Goal: Information Seeking & Learning: Learn about a topic

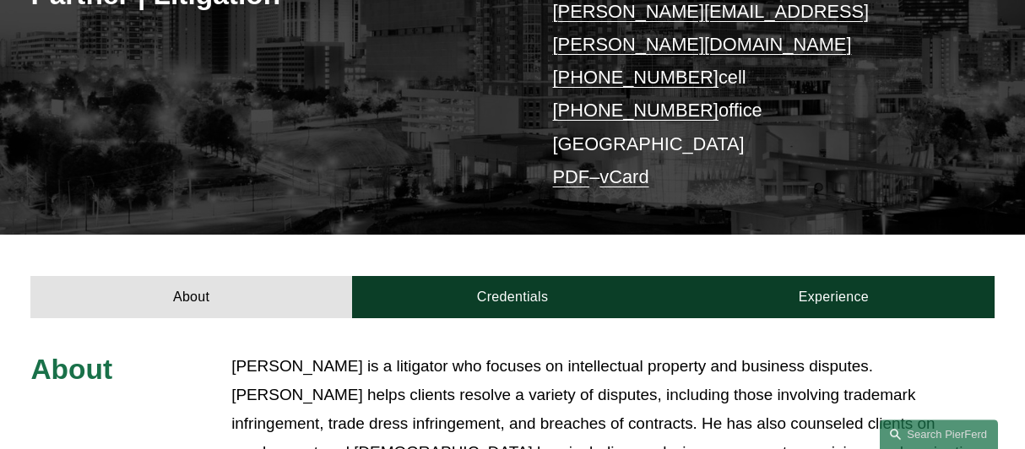
scroll to position [383, 0]
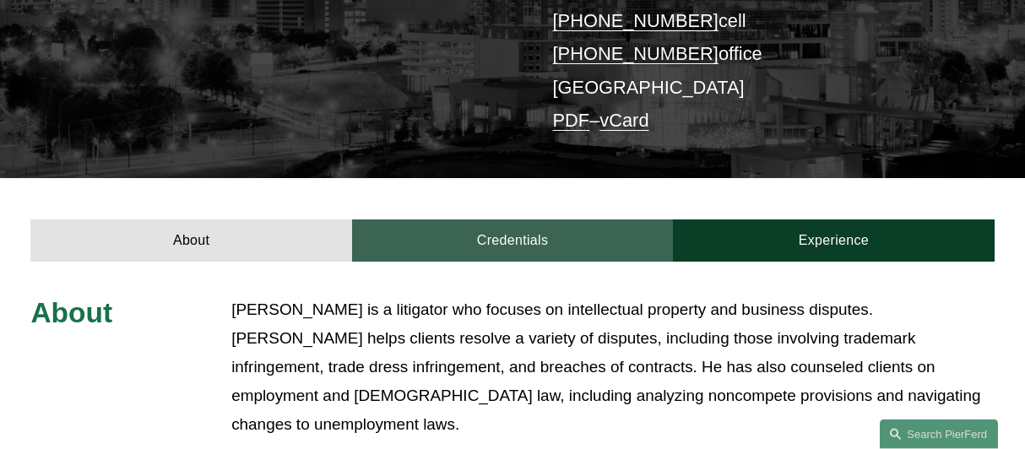
click at [469, 220] on link "Credentials" at bounding box center [512, 240] width 321 height 41
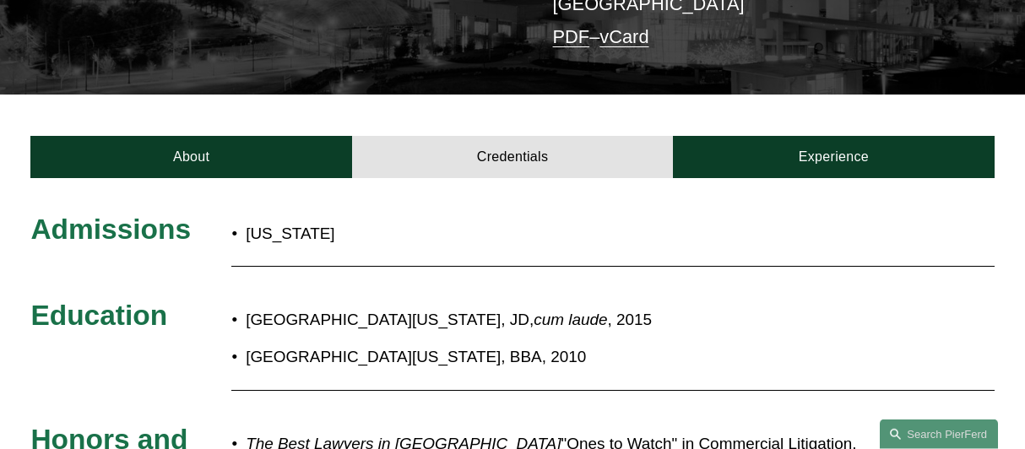
scroll to position [468, 0]
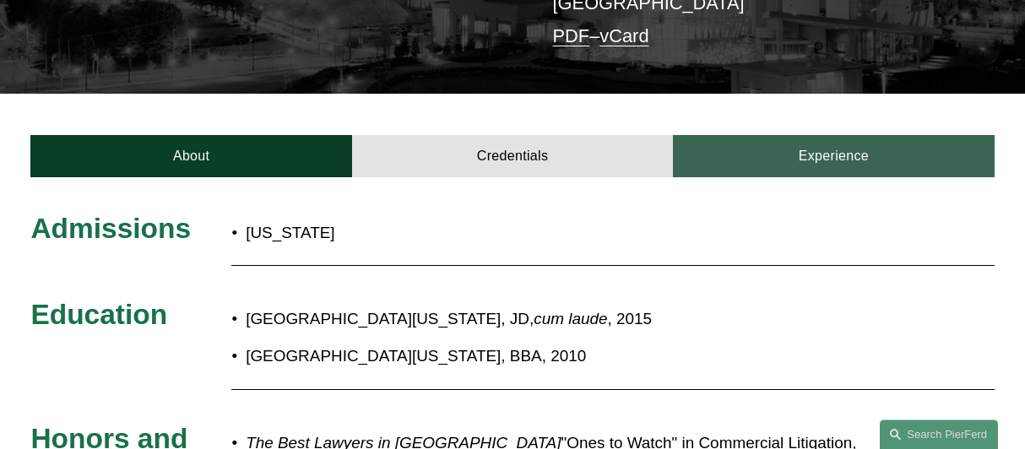
click at [834, 135] on link "Experience" at bounding box center [833, 155] width 321 height 41
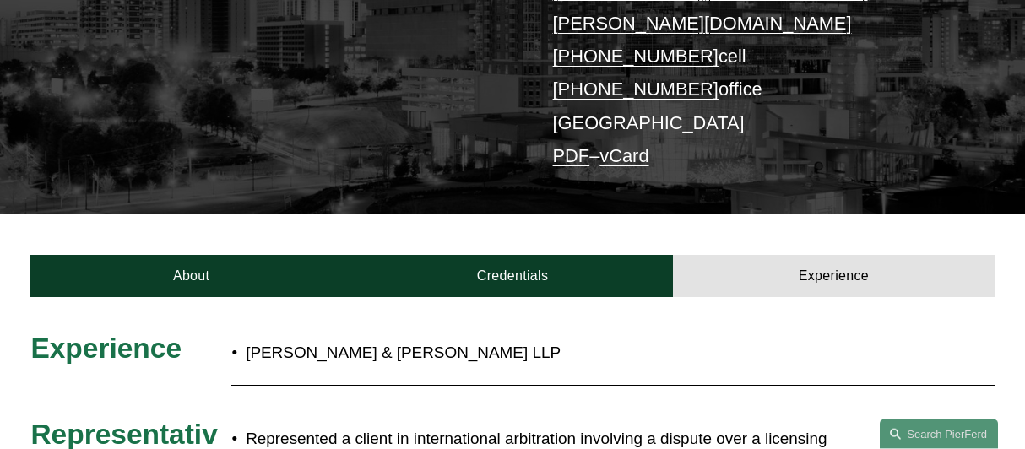
scroll to position [351, 0]
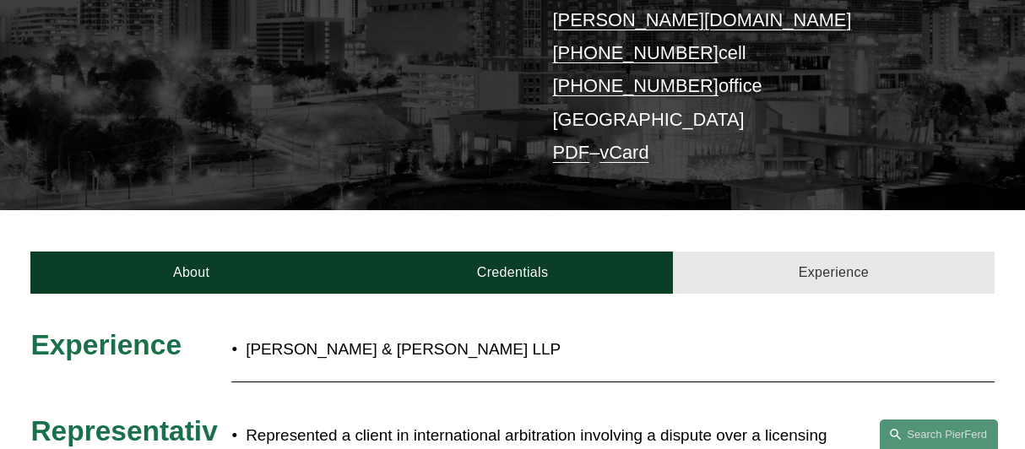
click at [849, 252] on link "Experience" at bounding box center [833, 272] width 321 height 41
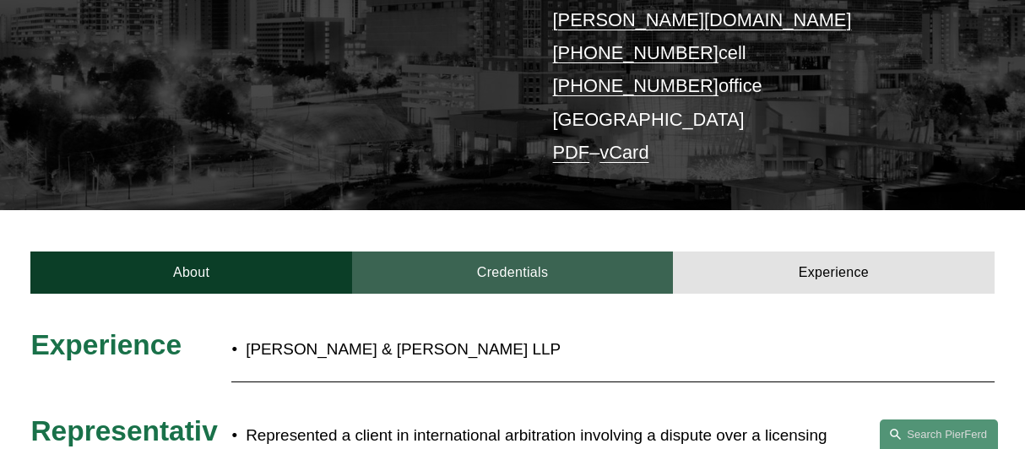
click at [578, 252] on link "Credentials" at bounding box center [512, 272] width 321 height 41
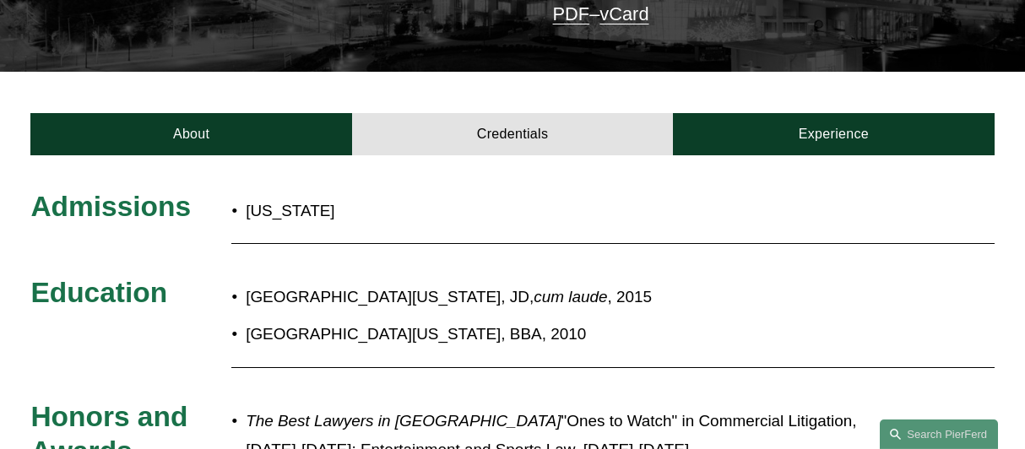
scroll to position [471, 0]
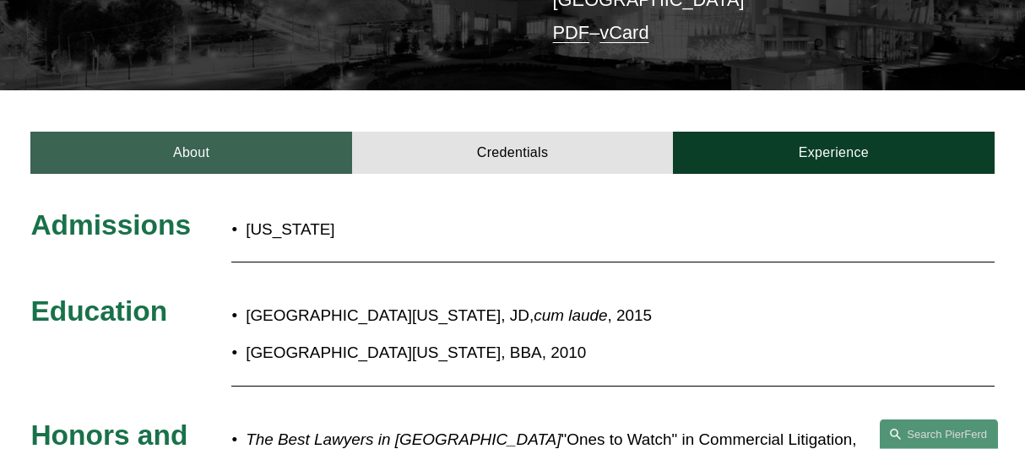
click at [254, 132] on link "About" at bounding box center [190, 152] width 321 height 41
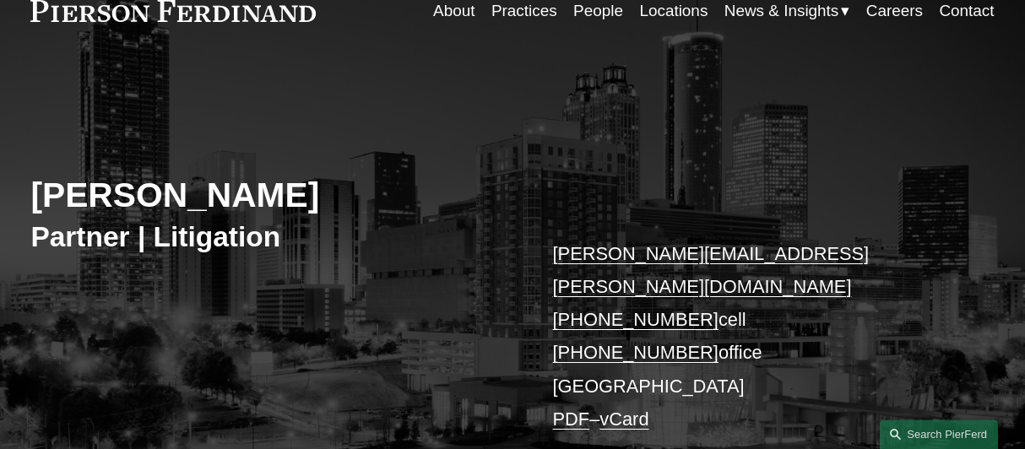
scroll to position [0, 0]
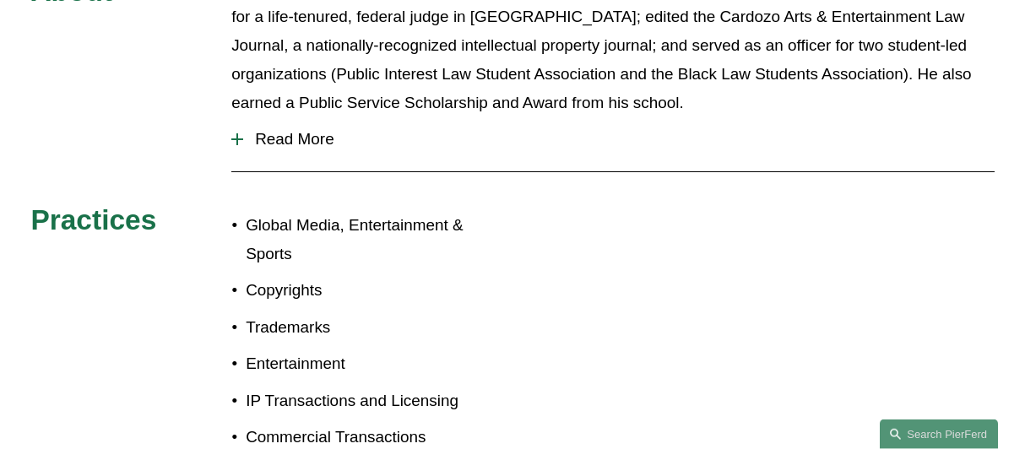
scroll to position [763, 0]
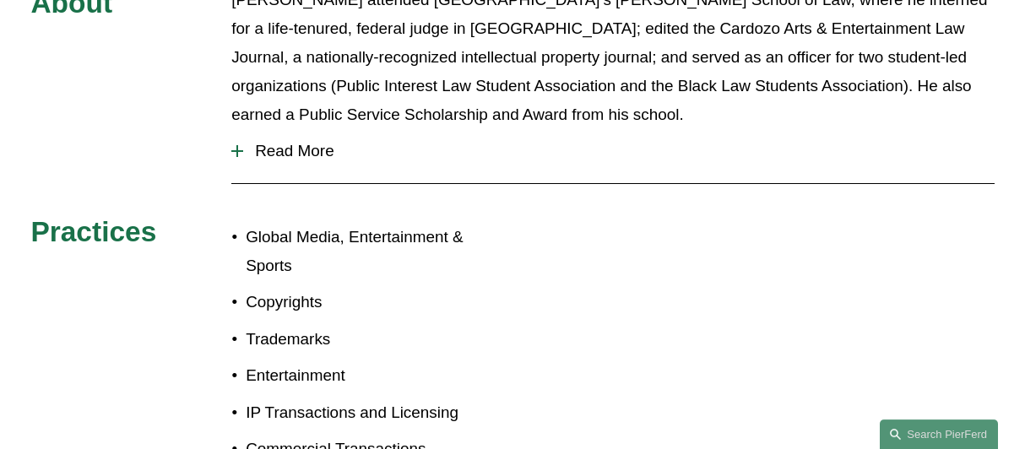
click at [232, 145] on div at bounding box center [237, 151] width 12 height 12
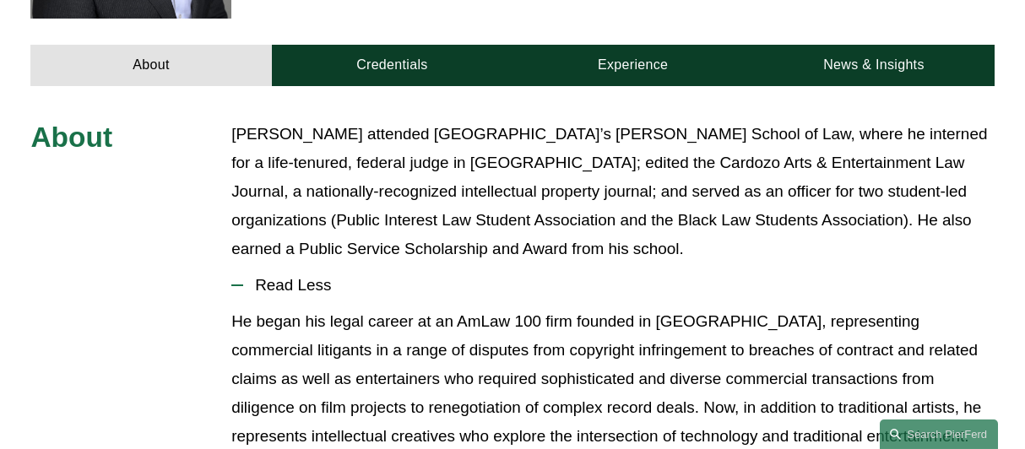
scroll to position [458, 0]
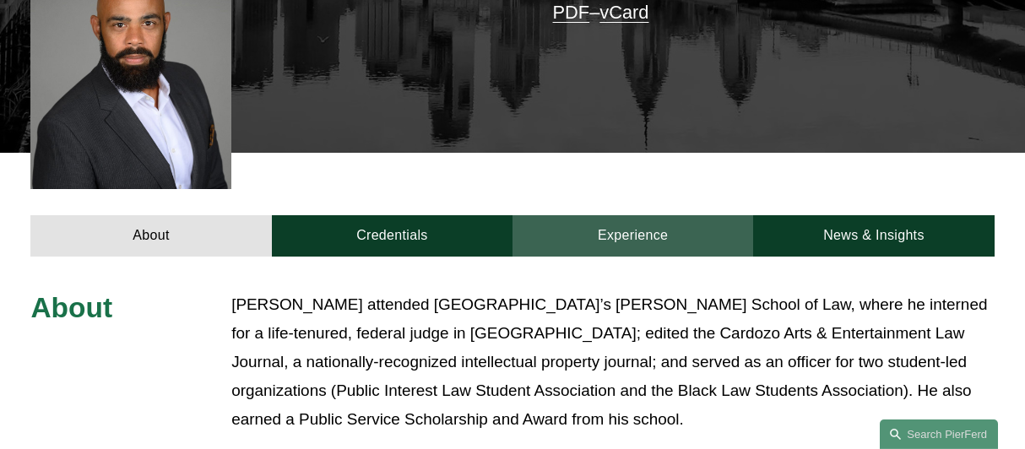
click at [664, 215] on link "Experience" at bounding box center [633, 235] width 241 height 41
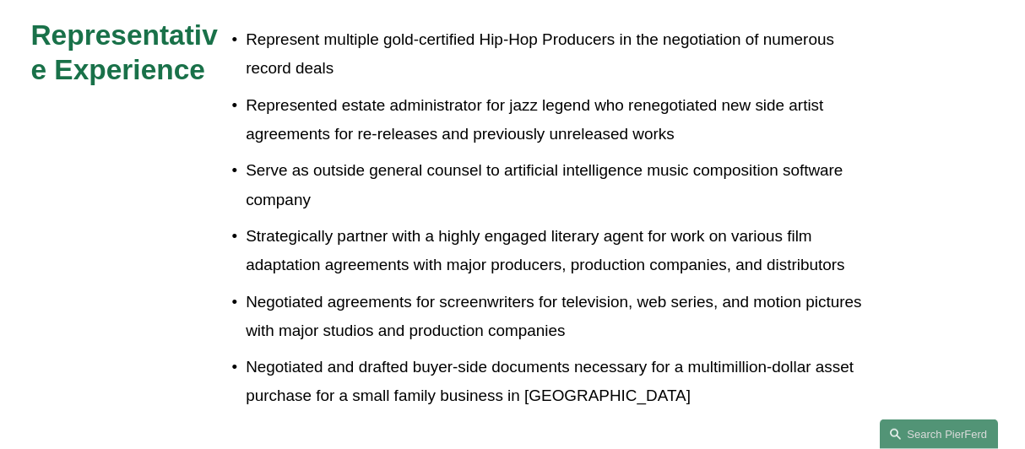
scroll to position [0, 0]
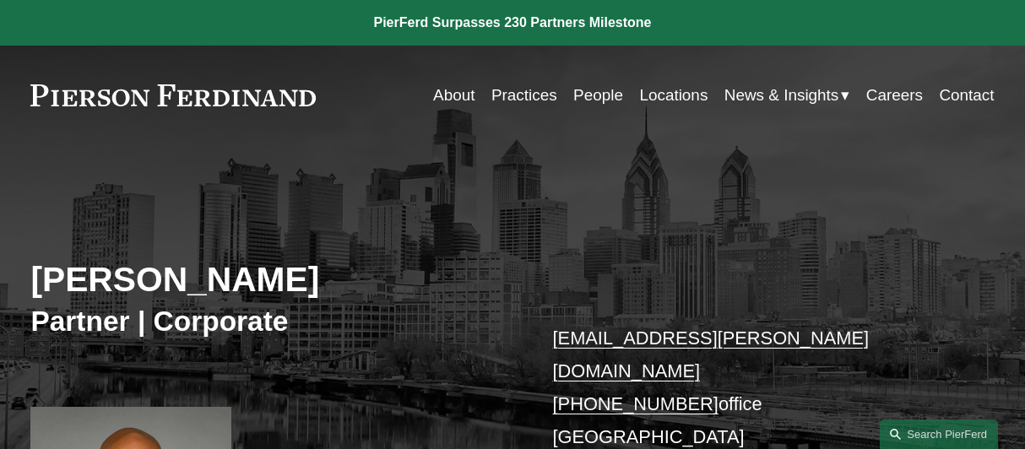
click at [536, 94] on link "Practices" at bounding box center [524, 95] width 66 height 32
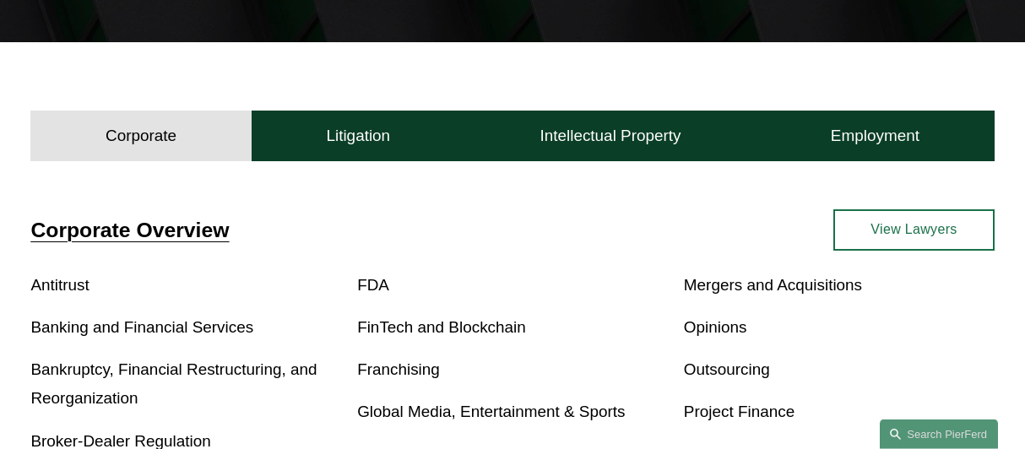
scroll to position [305, 0]
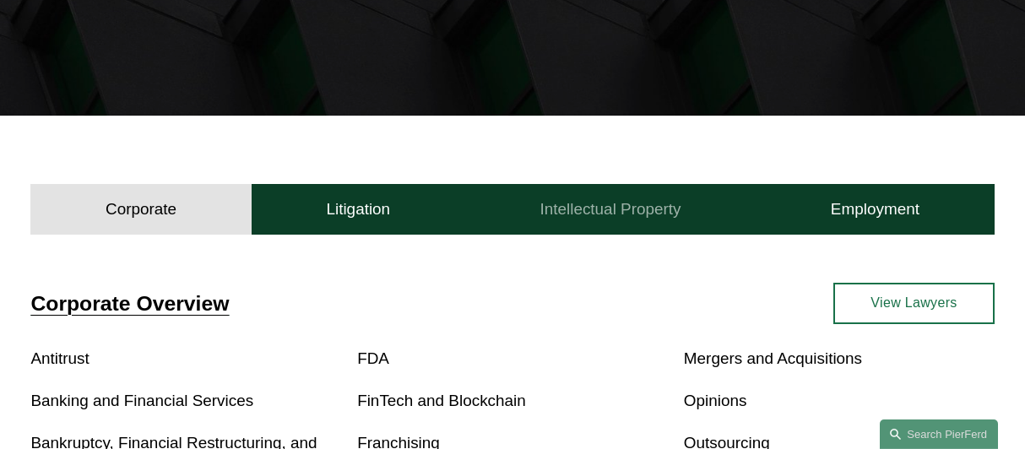
click at [585, 216] on h4 "Intellectual Property" at bounding box center [610, 209] width 141 height 20
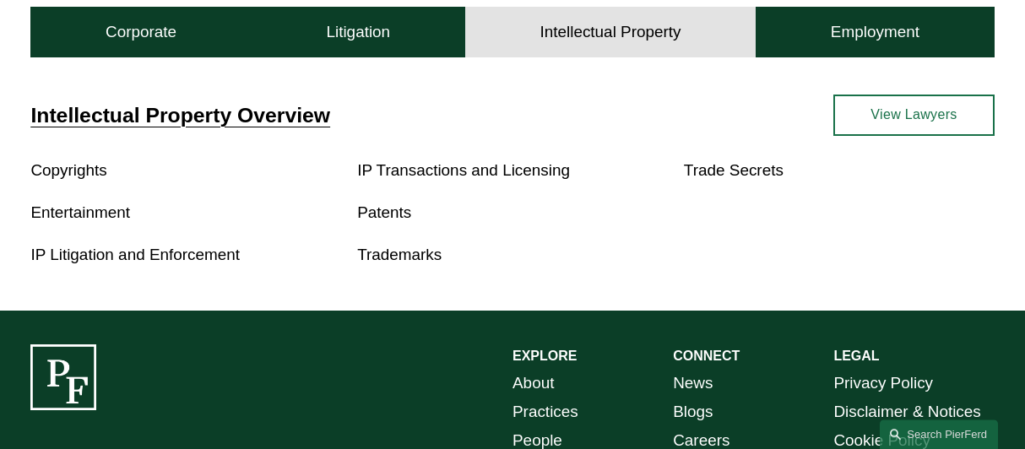
scroll to position [543, 0]
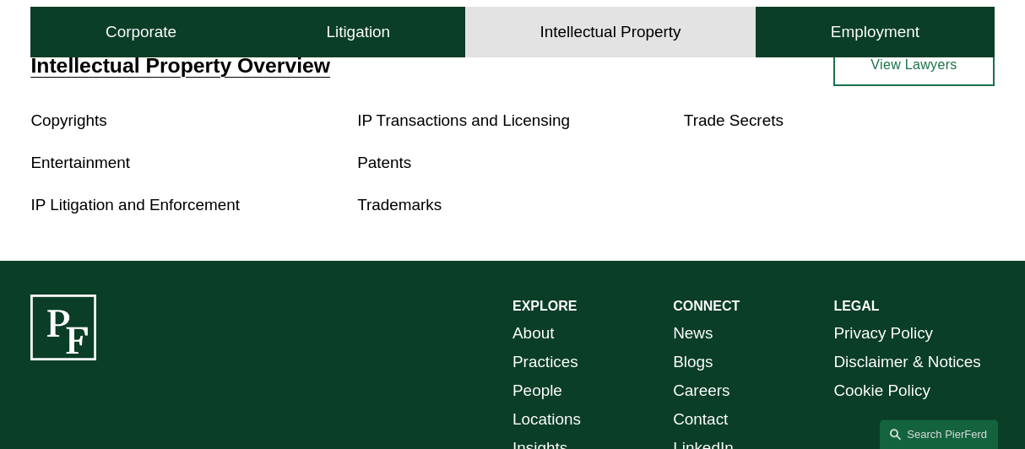
click at [393, 207] on link "Trademarks" at bounding box center [399, 205] width 84 height 18
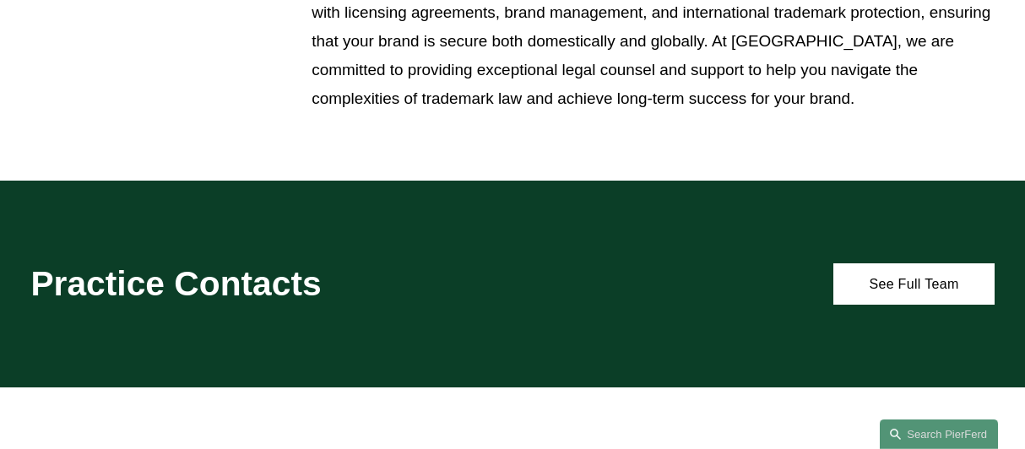
scroll to position [807, 0]
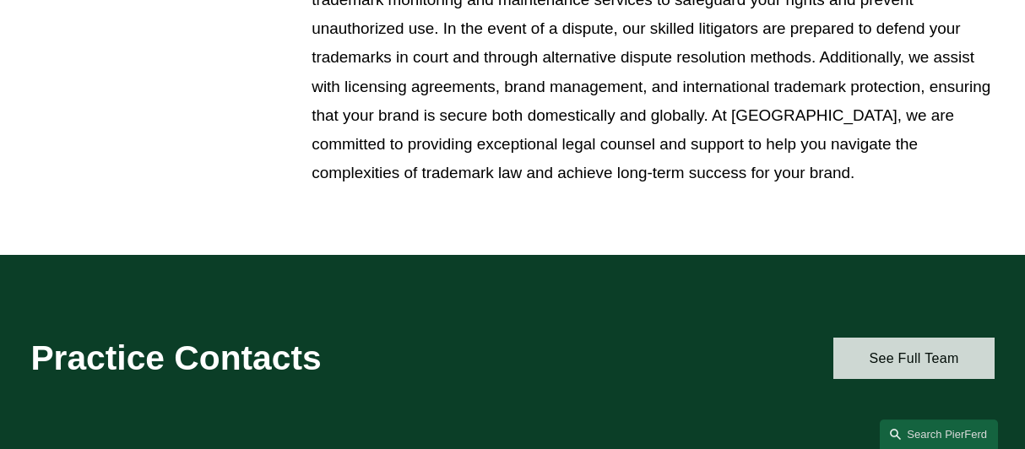
click at [901, 361] on link "See Full Team" at bounding box center [913, 358] width 160 height 41
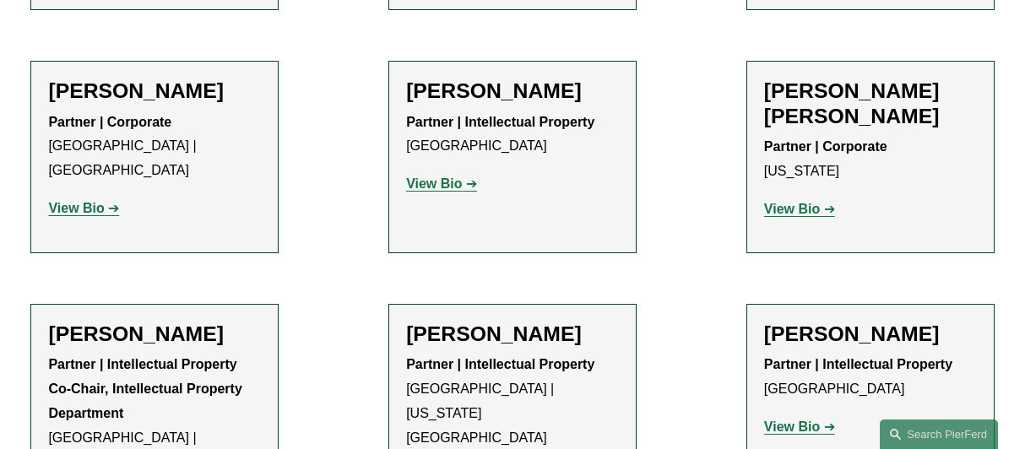
scroll to position [1102, 0]
